Goal: Check status

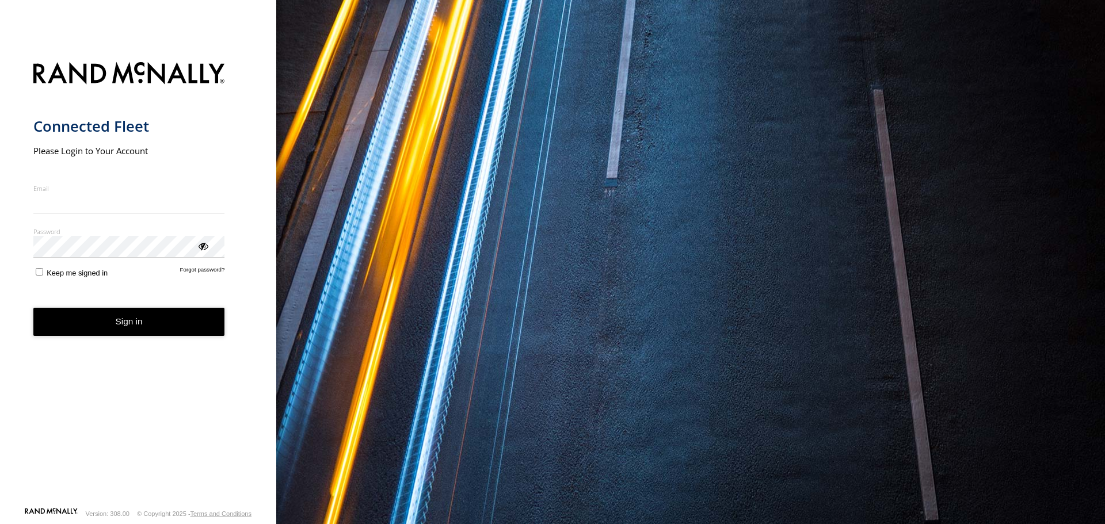
click at [137, 199] on input "Email" at bounding box center [129, 203] width 192 height 21
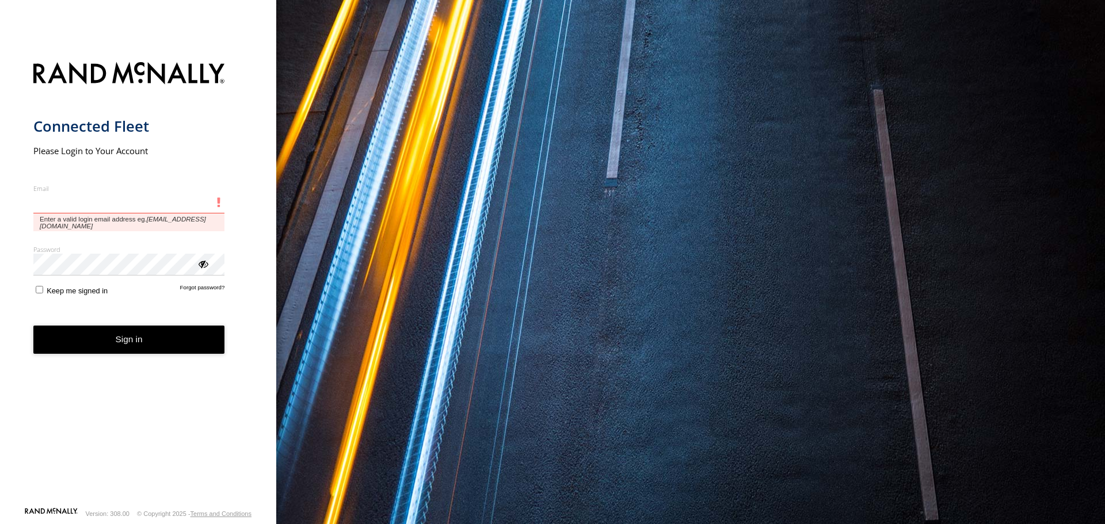
type input "**********"
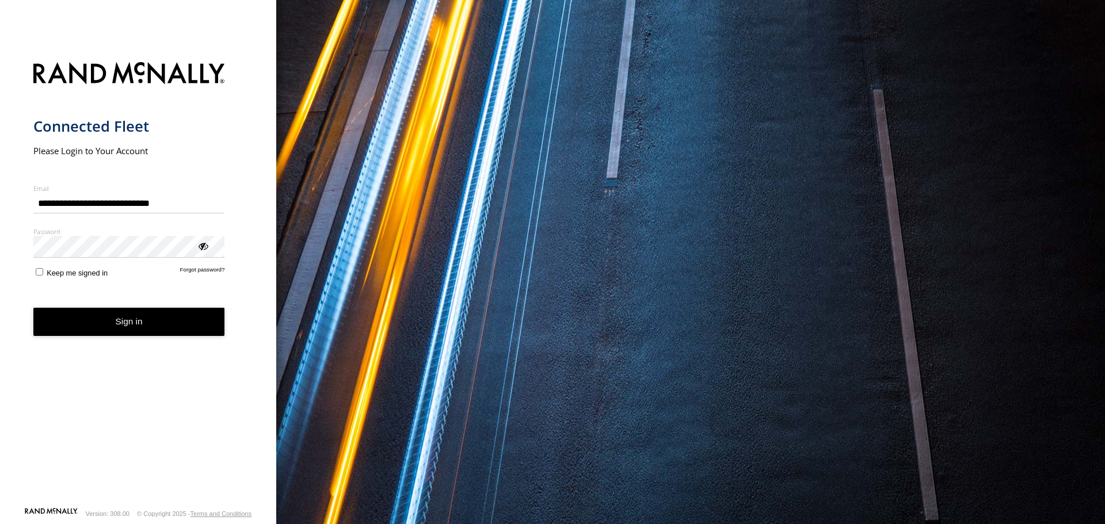
click at [119, 328] on button "Sign in" at bounding box center [129, 322] width 192 height 28
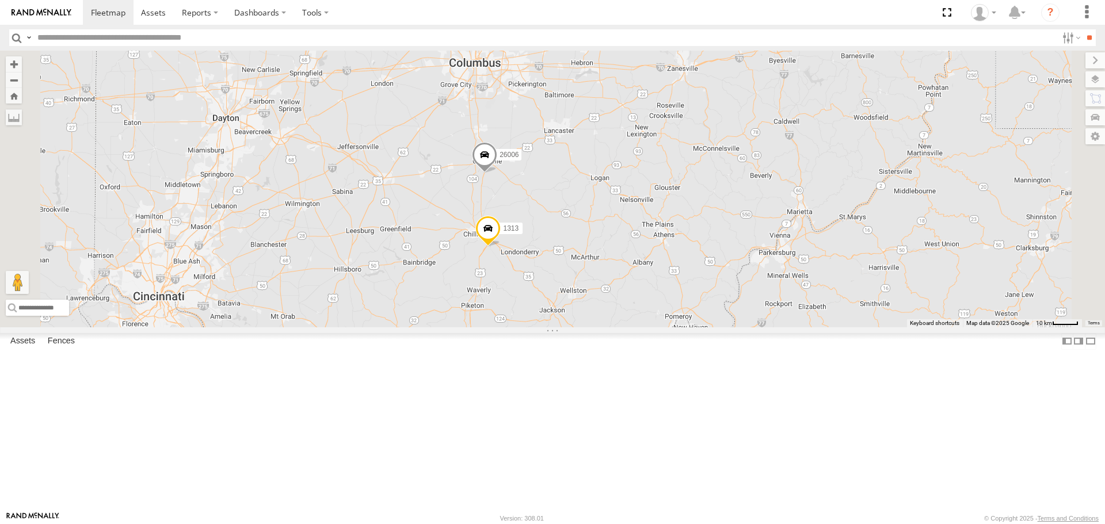
drag, startPoint x: 715, startPoint y: 277, endPoint x: 732, endPoint y: 319, distance: 45.4
click at [732, 319] on div "1289 26003 99214 26009 BRSSE21212519007579 26006 1313" at bounding box center [552, 189] width 1105 height 276
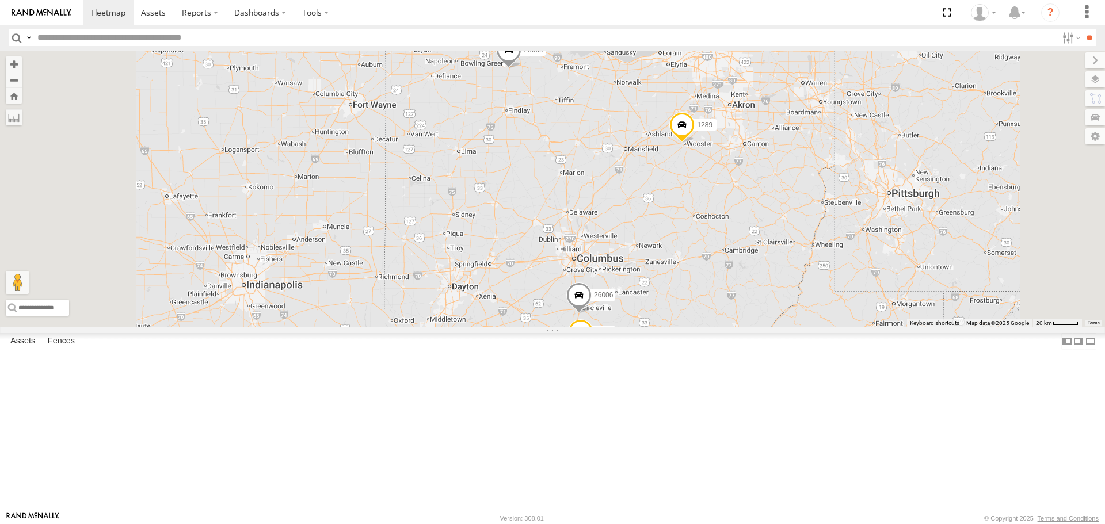
drag, startPoint x: 706, startPoint y: 285, endPoint x: 742, endPoint y: 368, distance: 90.5
click at [742, 327] on div "1289 26003 99214 26009 BRSSE21212519007579 26006 1313 4" at bounding box center [552, 189] width 1105 height 276
